Goal: Information Seeking & Learning: Understand process/instructions

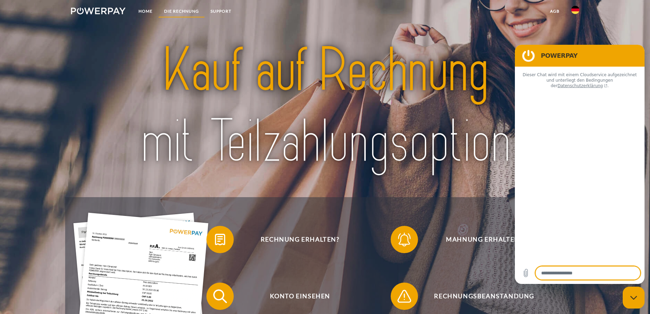
type textarea "*"
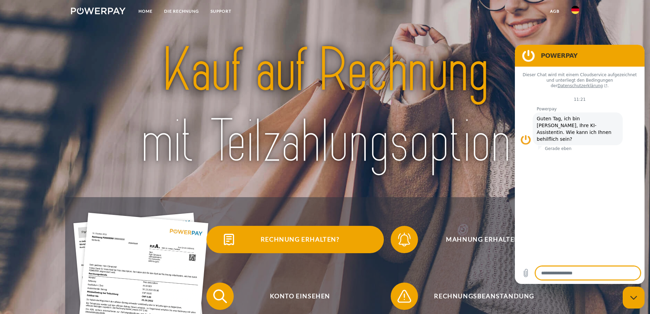
click at [300, 243] on span "Rechnung erhalten?" at bounding box center [299, 239] width 167 height 27
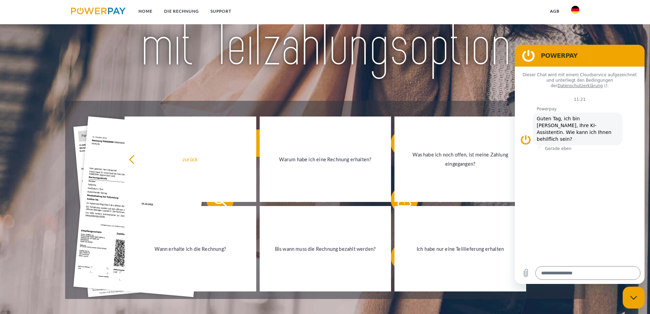
scroll to position [137, 0]
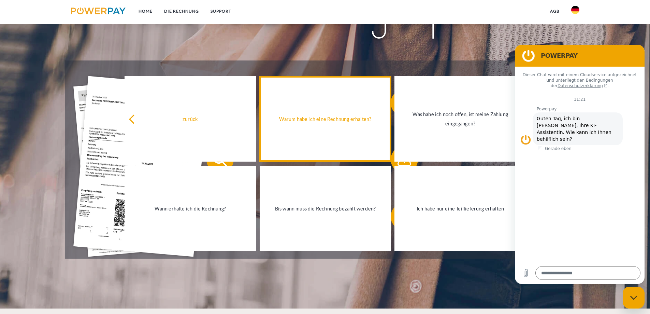
click at [320, 125] on link "Warum habe ich eine Rechnung erhalten?" at bounding box center [326, 118] width 132 height 85
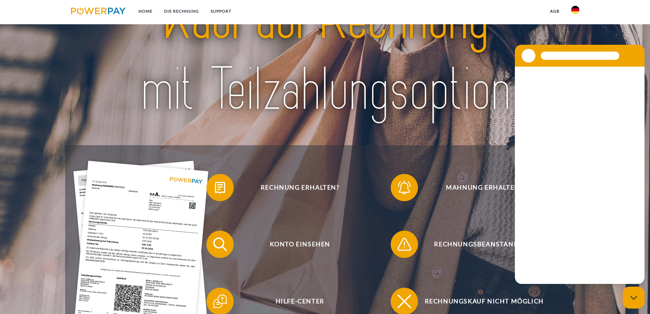
scroll to position [137, 0]
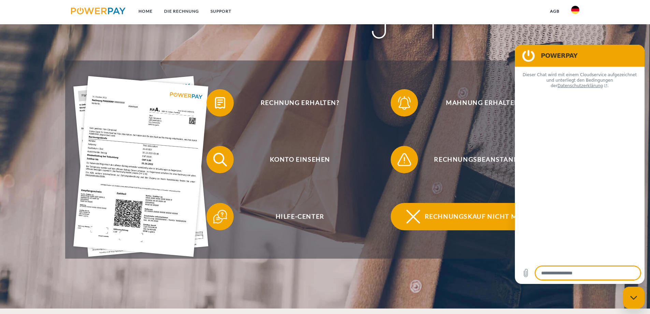
type textarea "*"
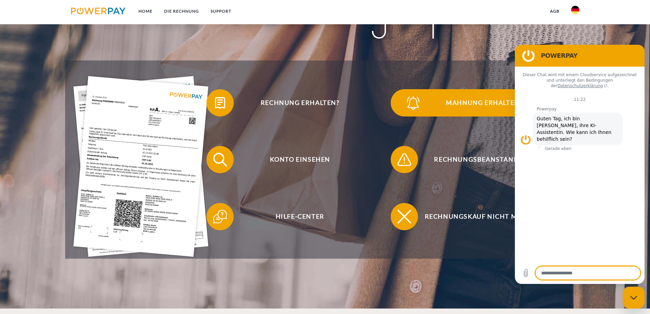
click at [458, 104] on span "Mahnung erhalten?" at bounding box center [484, 102] width 167 height 27
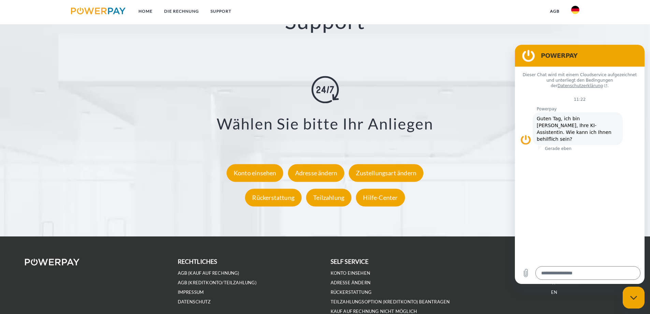
scroll to position [1264, 0]
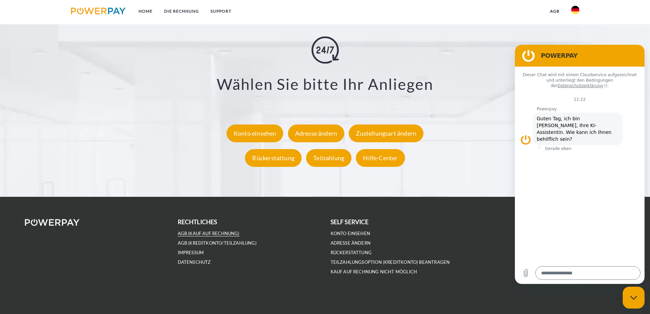
click at [207, 233] on link "AGB (Kauf auf Rechnung)" at bounding box center [209, 233] width 62 height 6
